Goal: Task Accomplishment & Management: Use online tool/utility

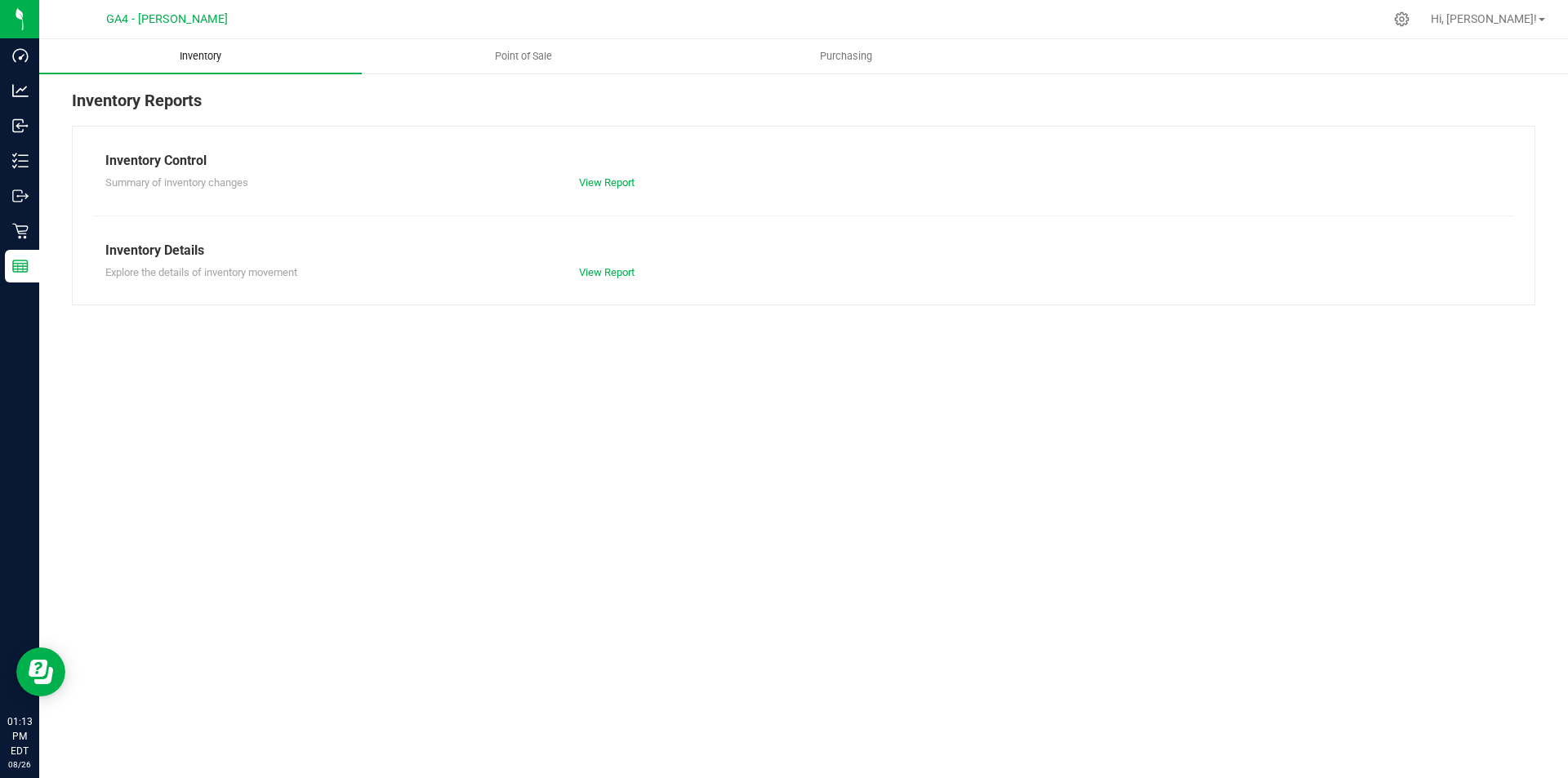
click at [192, 63] on span "Inventory" at bounding box center [200, 56] width 86 height 15
click at [612, 182] on link "View Report" at bounding box center [606, 183] width 56 height 12
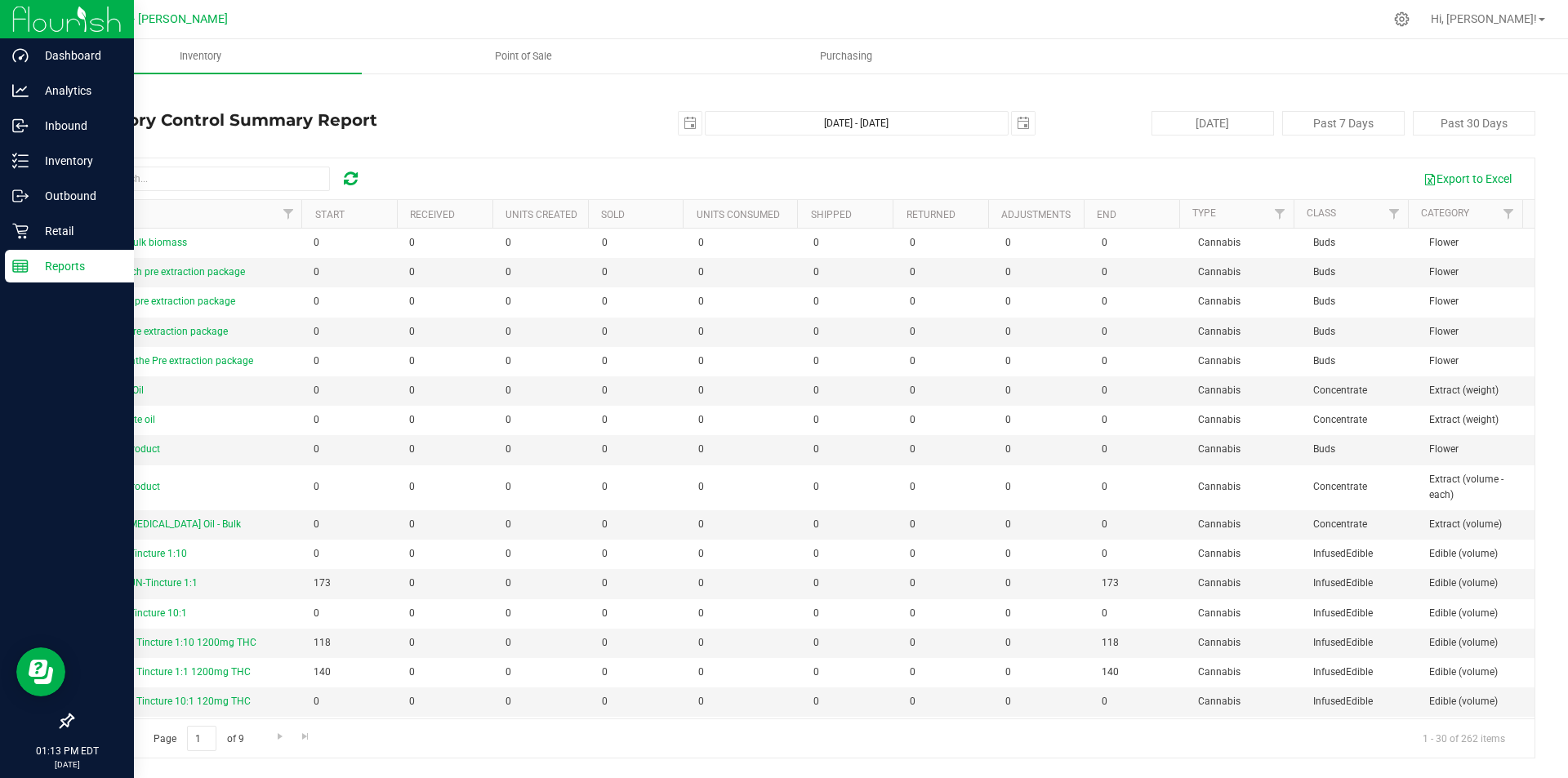
click at [65, 266] on p "Reports" at bounding box center [77, 266] width 98 height 19
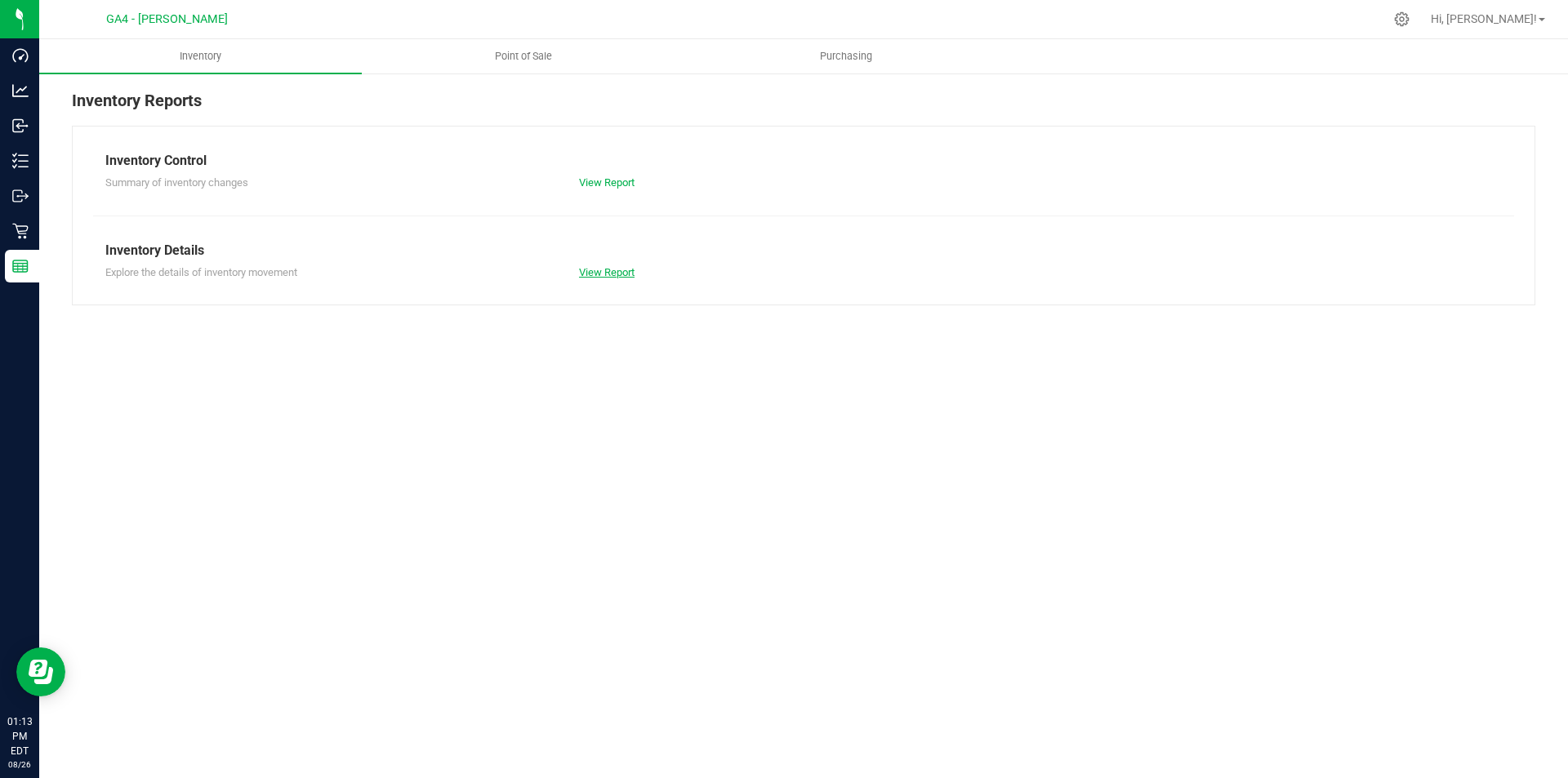
click at [608, 271] on link "View Report" at bounding box center [606, 272] width 56 height 12
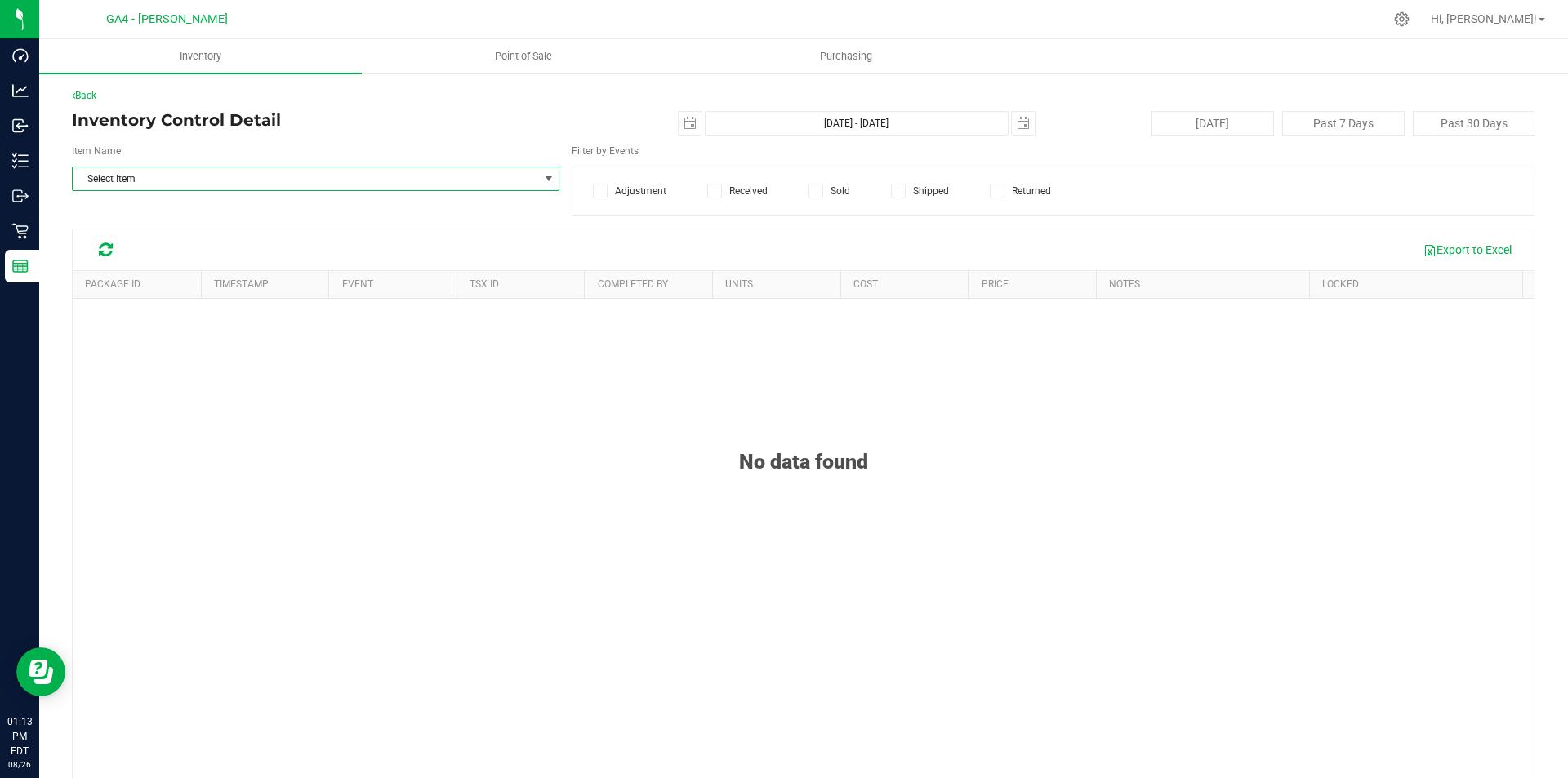
click at [195, 182] on span "Select Item" at bounding box center [305, 179] width 465 height 23
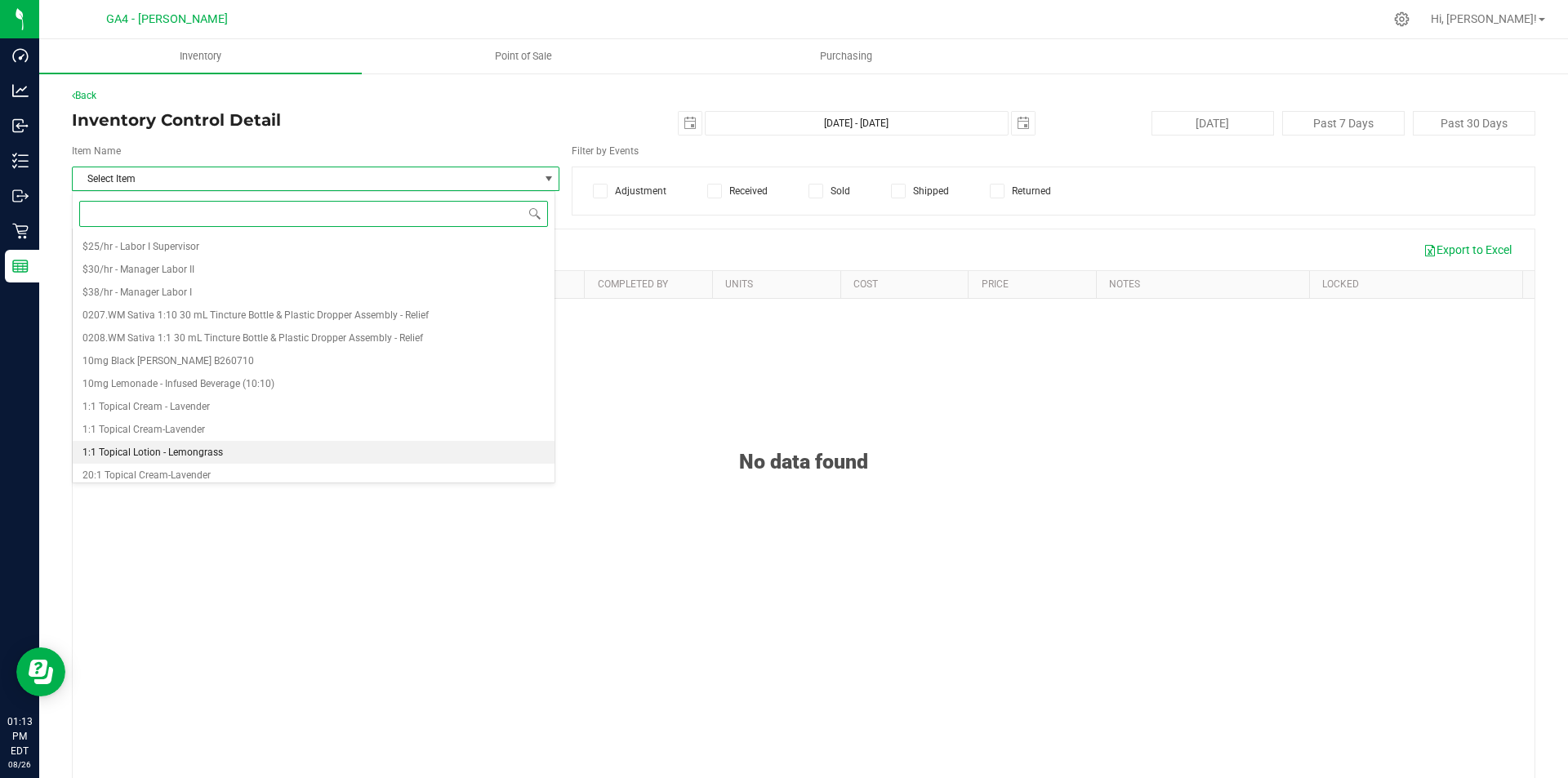
click at [154, 455] on span "1:1 Topical Lotion - Lemongrass" at bounding box center [152, 452] width 140 height 12
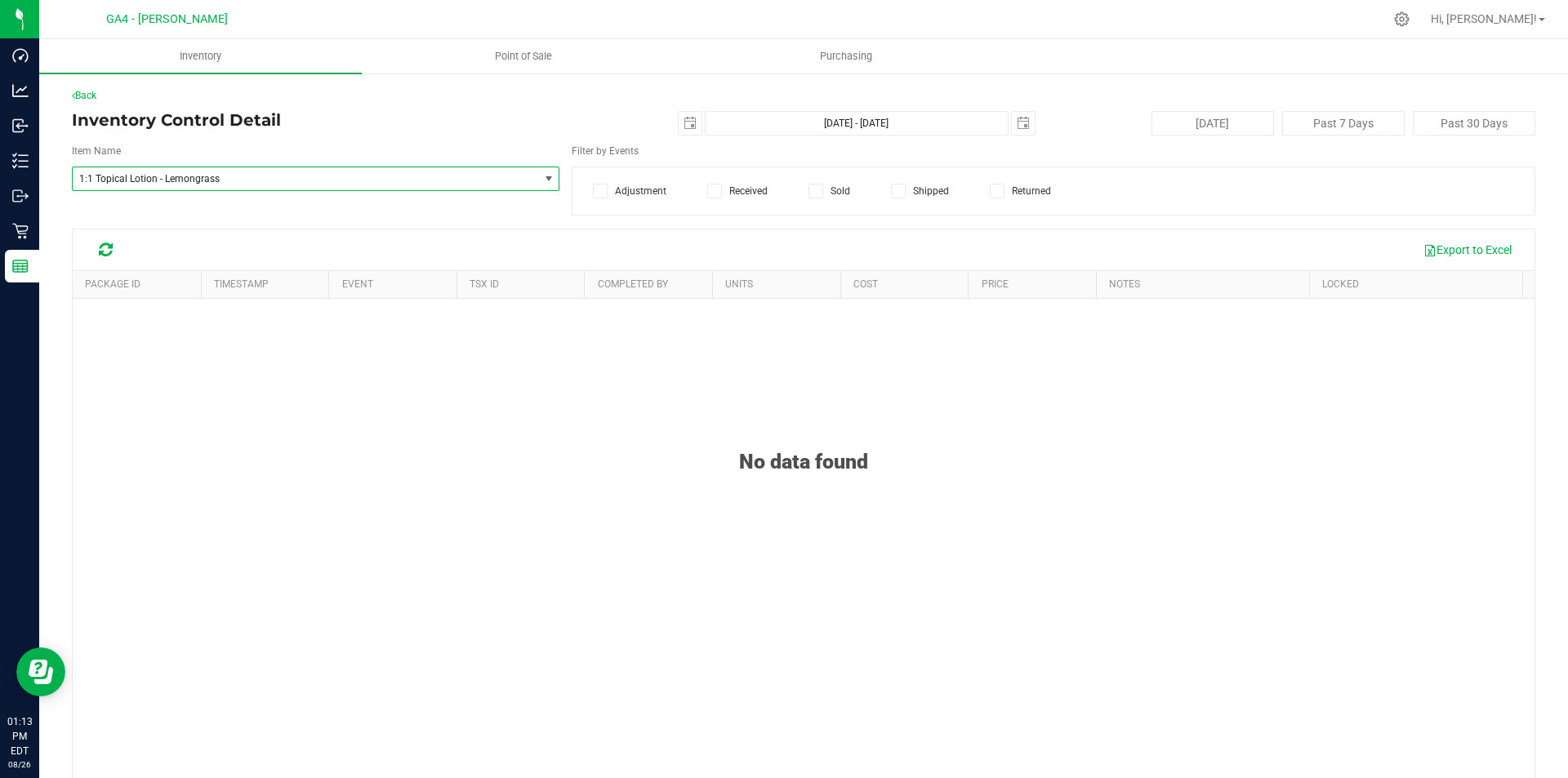
click at [107, 248] on icon at bounding box center [105, 250] width 14 height 16
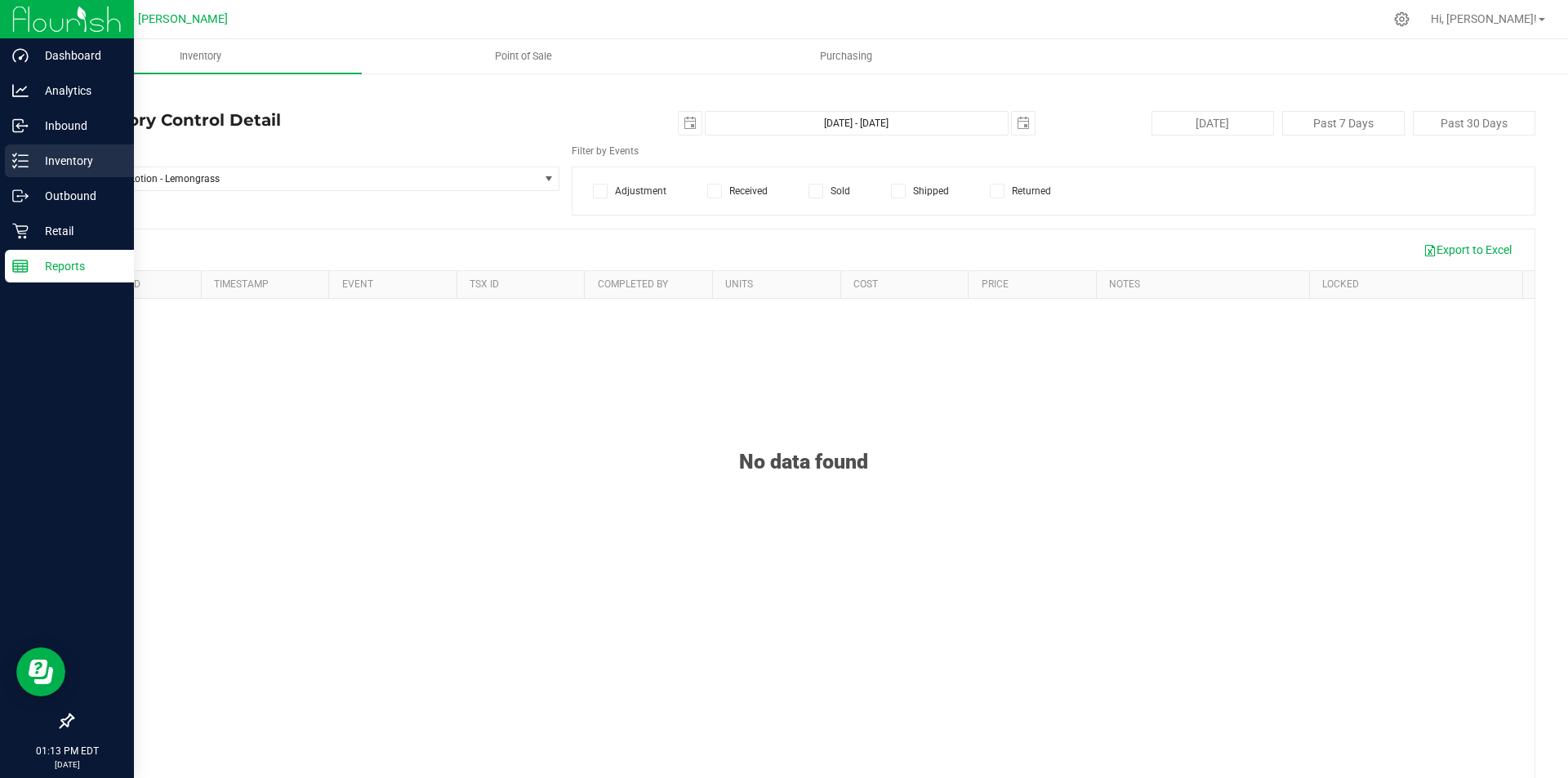
click at [69, 165] on p "Inventory" at bounding box center [77, 160] width 98 height 19
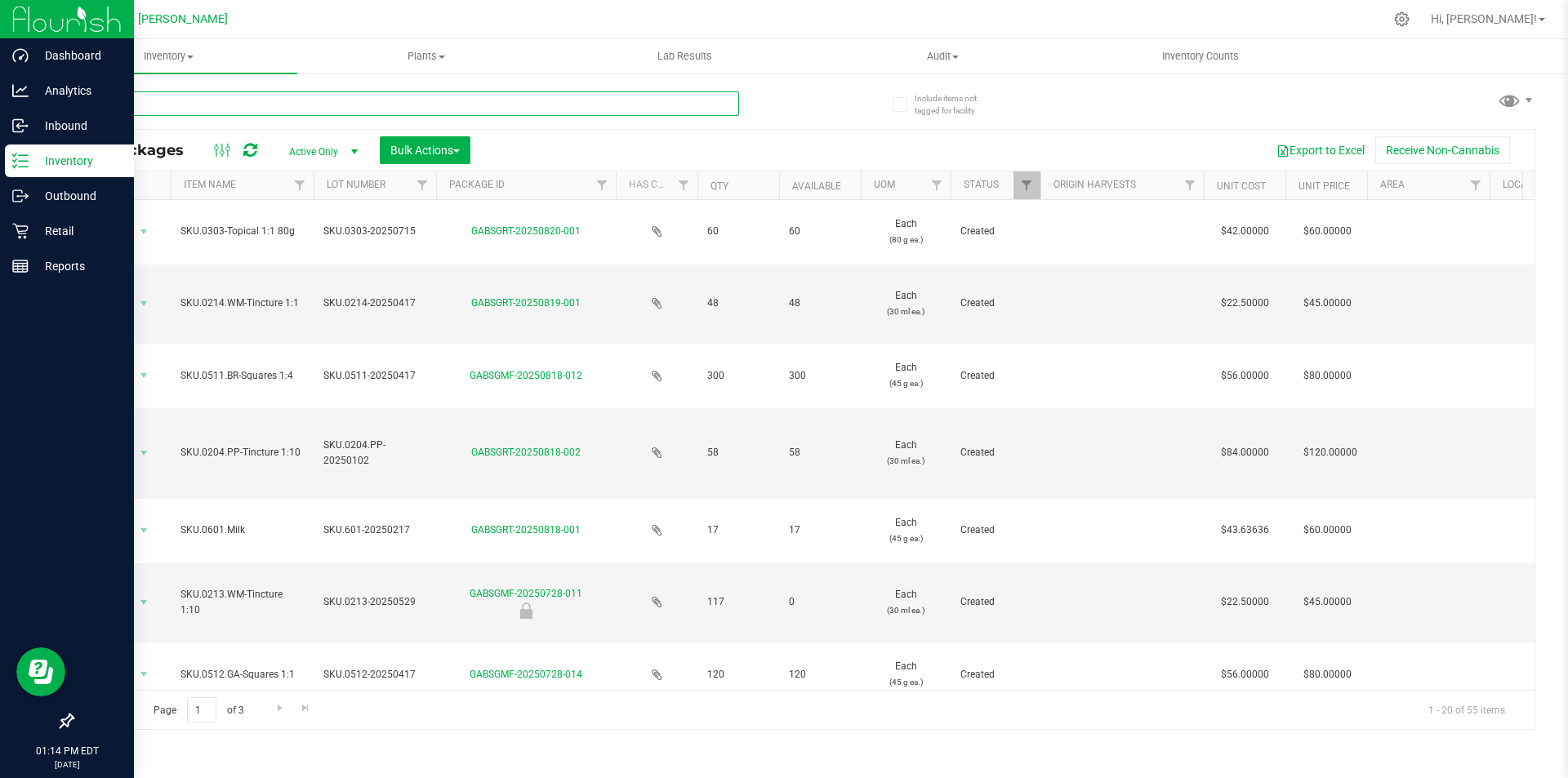
click at [180, 106] on input "text" at bounding box center [405, 104] width 667 height 25
type input "lemongrass"
